Goal: Transaction & Acquisition: Purchase product/service

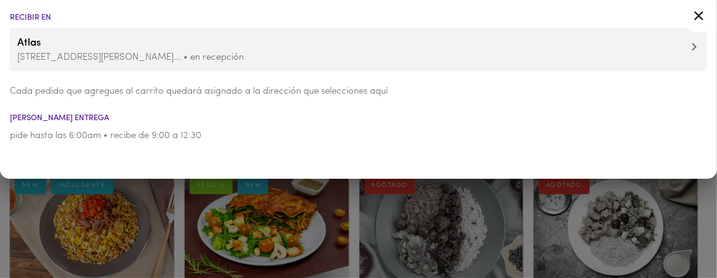
click at [575, 43] on span "Atlas" at bounding box center [358, 43] width 683 height 16
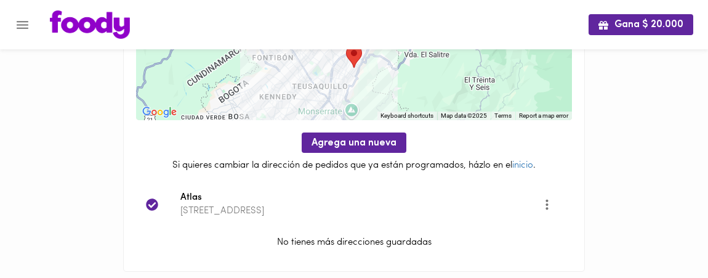
scroll to position [114, 0]
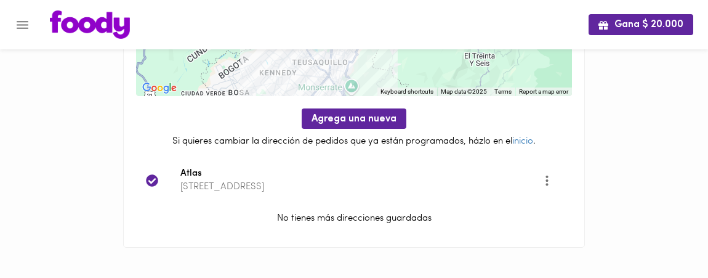
click at [77, 25] on img at bounding box center [90, 24] width 80 height 28
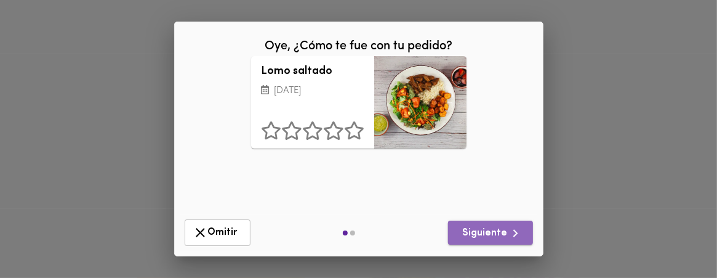
click at [499, 235] on span "Siguiente" at bounding box center [490, 232] width 65 height 15
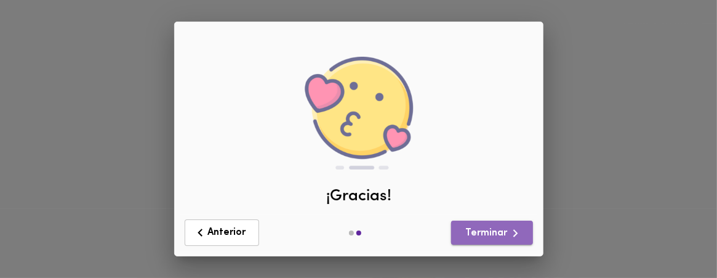
click at [499, 235] on span "Terminar" at bounding box center [492, 232] width 62 height 15
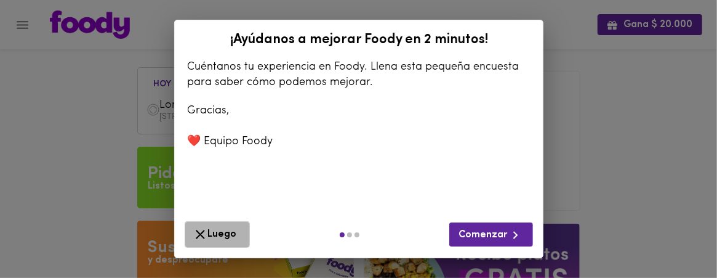
click at [207, 231] on icon "button" at bounding box center [200, 234] width 15 height 15
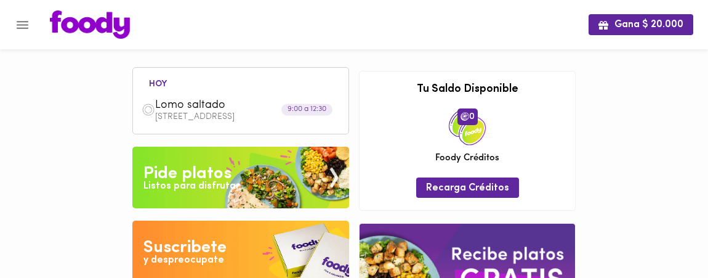
click at [233, 177] on img at bounding box center [240, 178] width 217 height 62
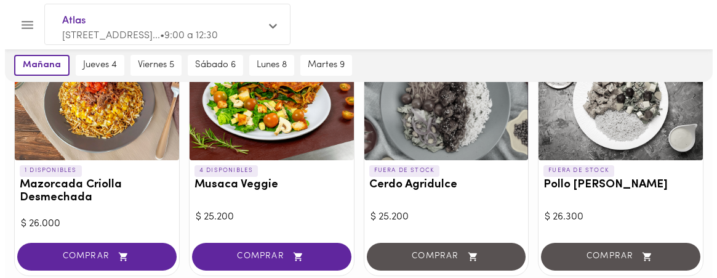
scroll to position [135, 0]
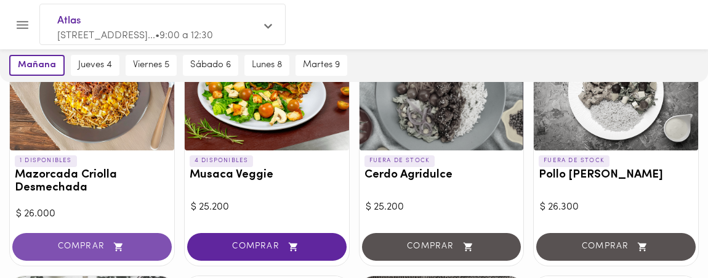
click at [82, 239] on button "COMPRAR" at bounding box center [91, 247] width 159 height 28
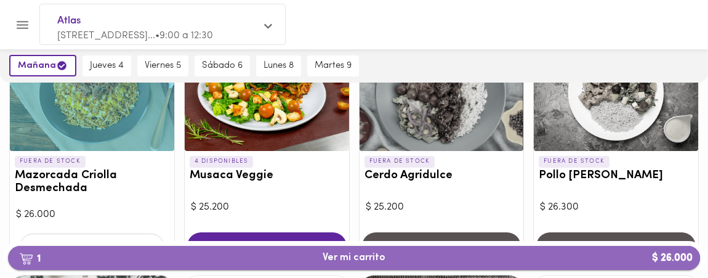
click at [360, 250] on button "1 Ver mi carrito $ 26.000" at bounding box center [354, 258] width 692 height 24
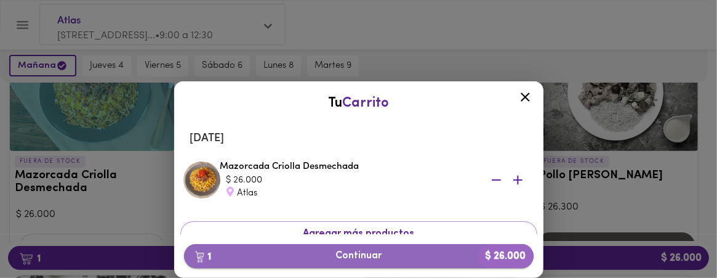
click at [372, 254] on span "1 Continuar $ 26.000" at bounding box center [359, 256] width 330 height 12
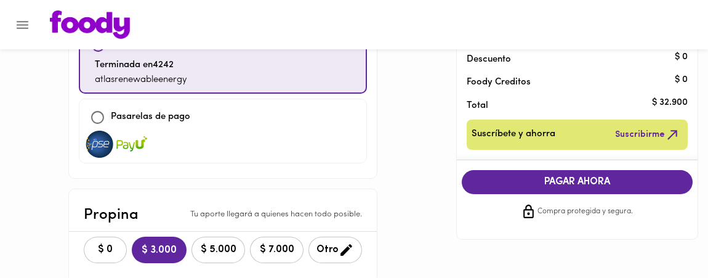
scroll to position [146, 0]
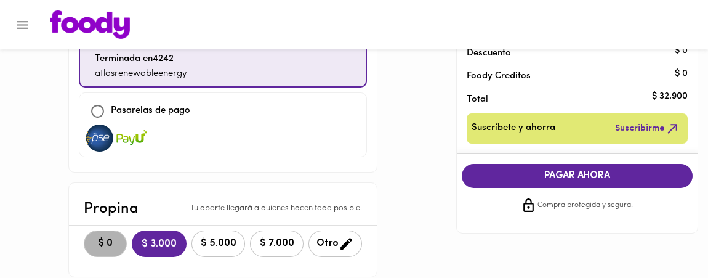
click at [92, 239] on span "$ 0" at bounding box center [105, 244] width 27 height 12
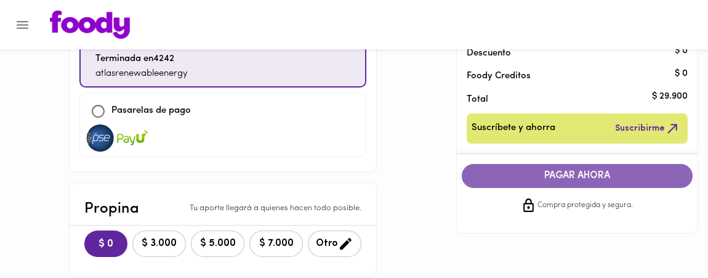
click at [597, 174] on span "PAGAR AHORA" at bounding box center [577, 176] width 206 height 12
